Goal: Task Accomplishment & Management: Complete application form

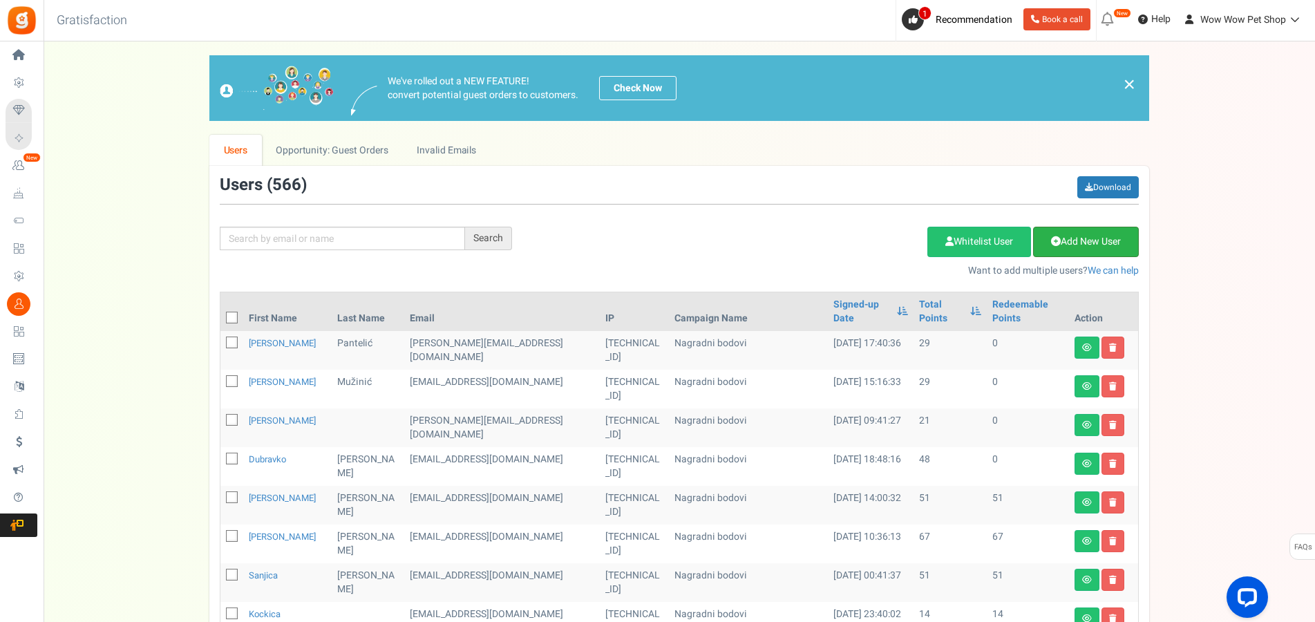
click at [1075, 241] on link "Add New User" at bounding box center [1086, 242] width 106 height 30
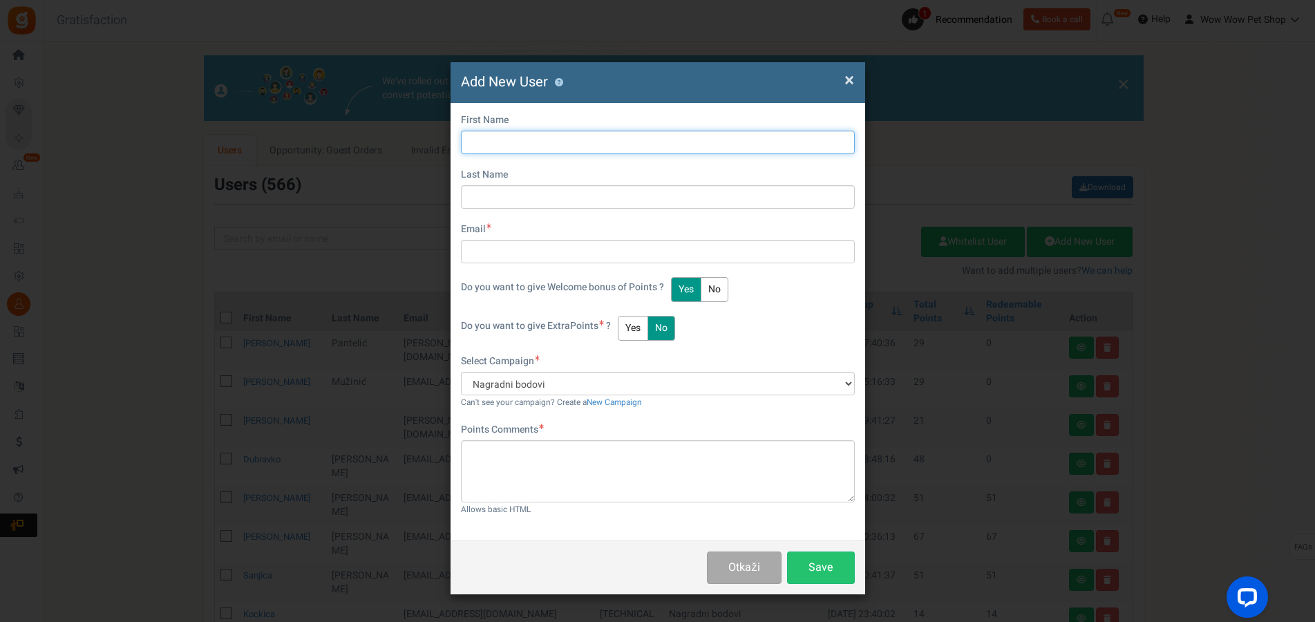
click at [520, 145] on input "text" at bounding box center [658, 142] width 394 height 23
type input "Lea"
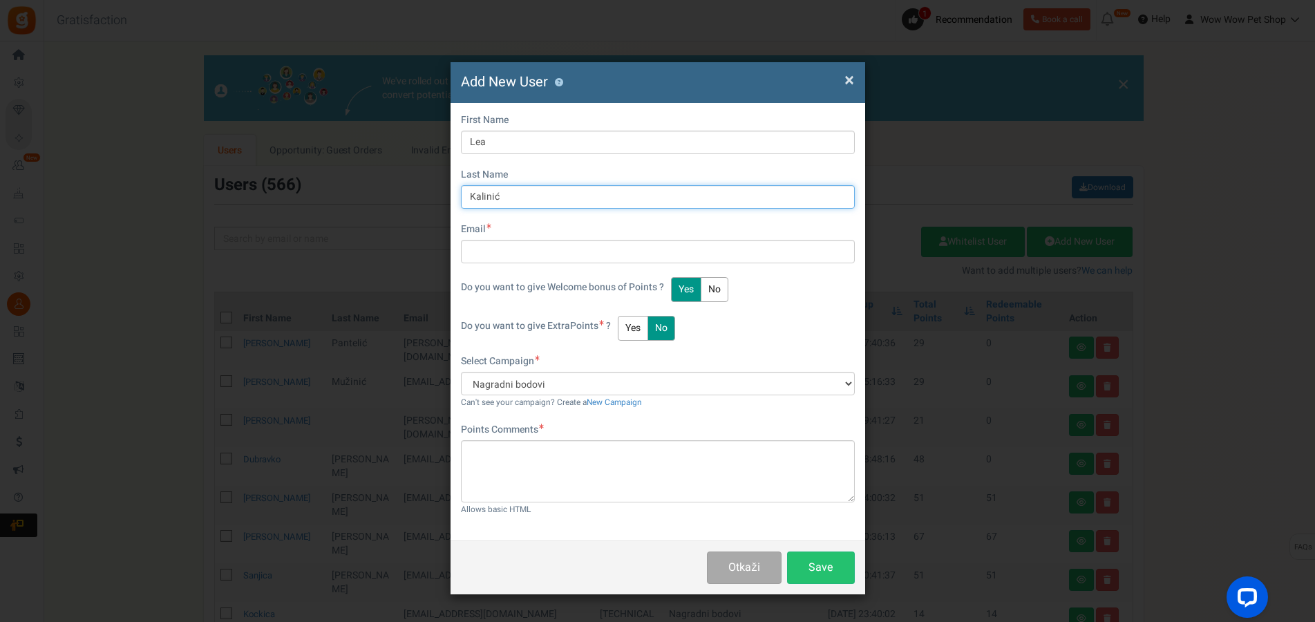
type input "Kalinić"
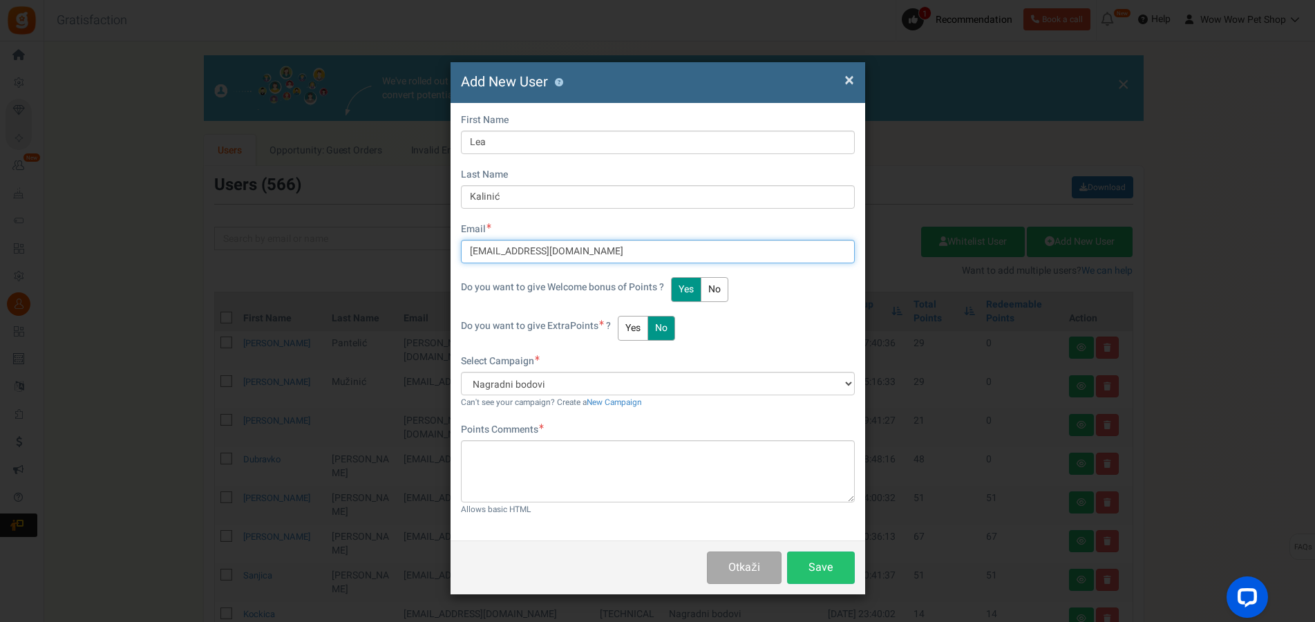
type input "[EMAIL_ADDRESS][DOMAIN_NAME]"
click at [641, 323] on button "Yes" at bounding box center [633, 328] width 30 height 25
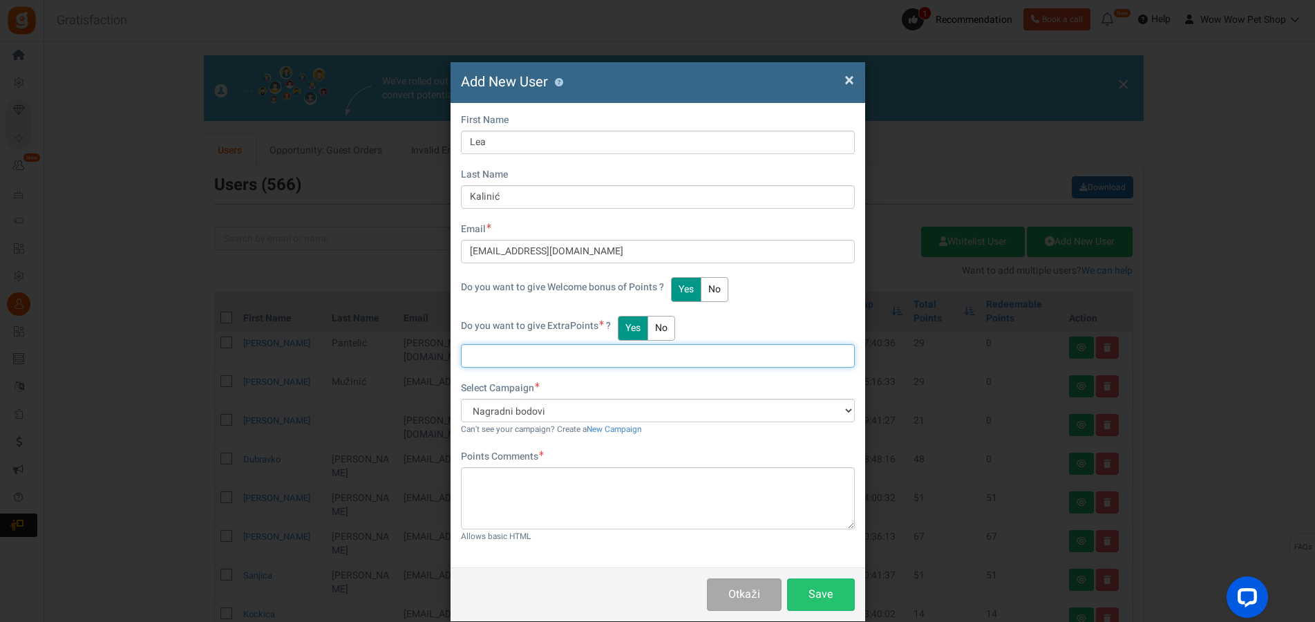
click at [514, 359] on input "text" at bounding box center [658, 355] width 394 height 23
click at [496, 358] on input "text" at bounding box center [658, 355] width 394 height 23
click at [500, 361] on input "text" at bounding box center [658, 355] width 394 height 23
type input "20"
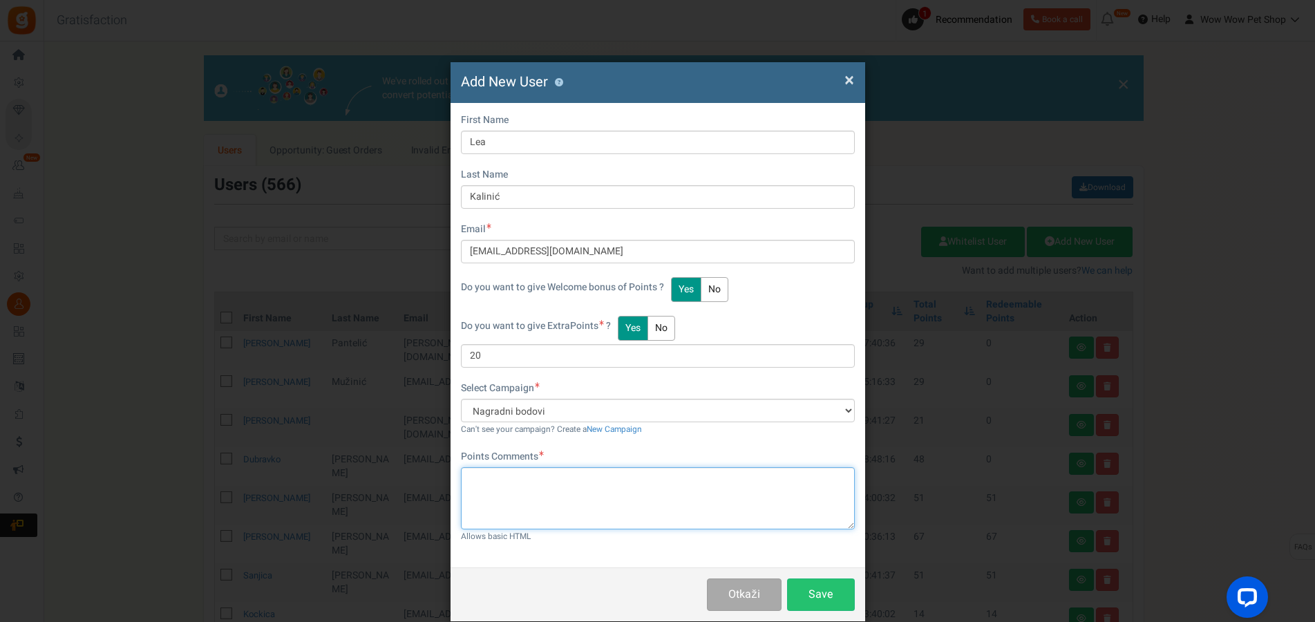
click at [588, 487] on textarea at bounding box center [658, 498] width 394 height 62
paste textarea "1349"
type textarea "Račun br. 1349"
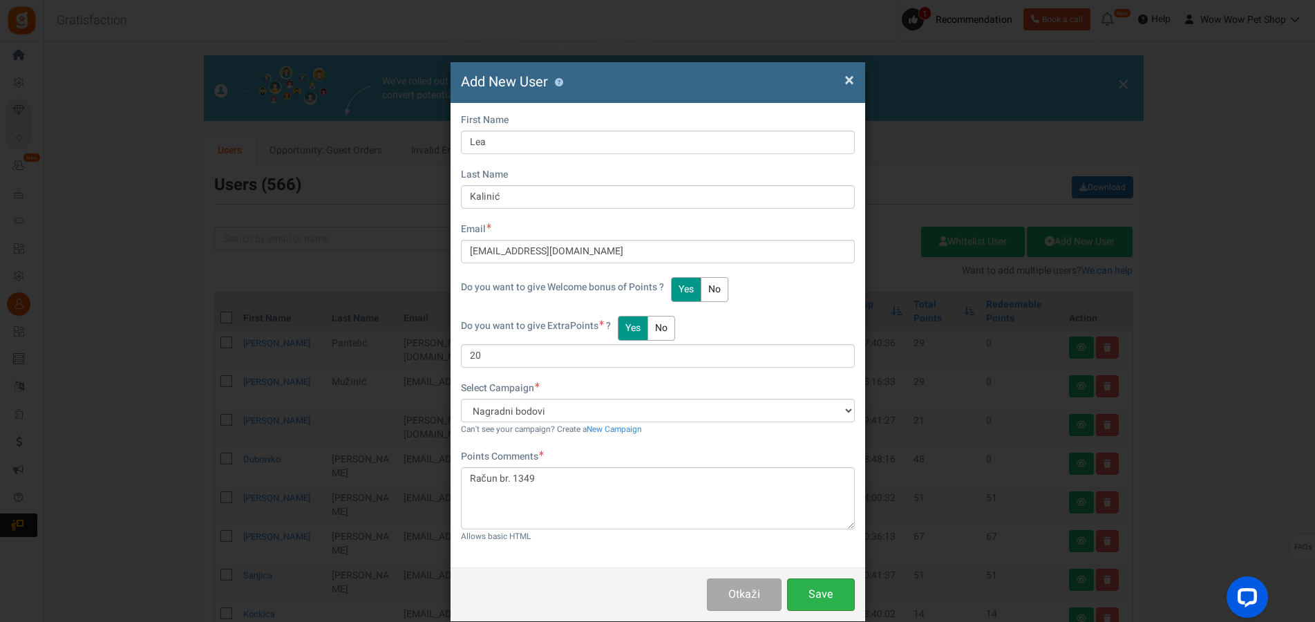
click at [802, 592] on button "Save" at bounding box center [821, 595] width 68 height 32
